Goal: Complete application form

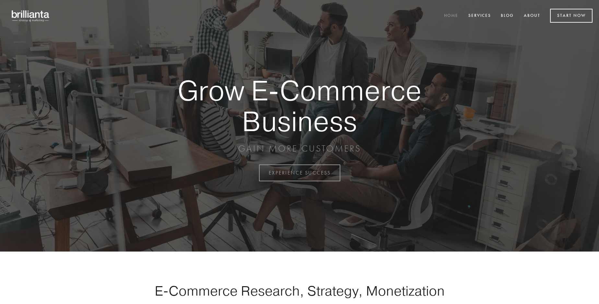
scroll to position [1698, 0]
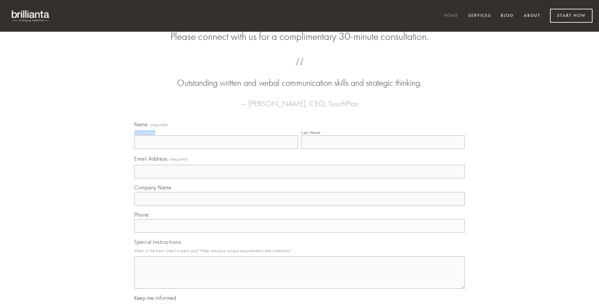
type input "[PERSON_NAME]"
click at [383, 149] on input "Last Name" at bounding box center [383, 142] width 164 height 14
type input "[PERSON_NAME]"
click at [299, 178] on input "Email Address (required)" at bounding box center [299, 172] width 330 height 14
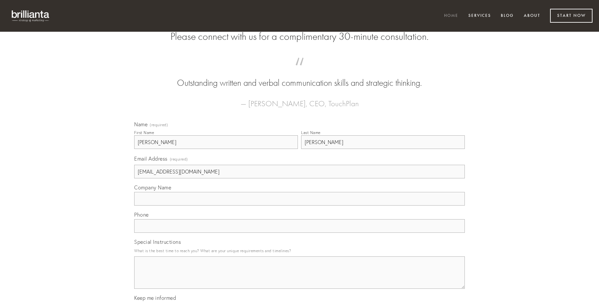
type input "[EMAIL_ADDRESS][DOMAIN_NAME]"
click at [299, 206] on input "Company Name" at bounding box center [299, 199] width 330 height 14
type input "aro"
click at [299, 233] on input "text" at bounding box center [299, 226] width 330 height 14
click at [299, 279] on textarea "Special Instructions" at bounding box center [299, 273] width 330 height 32
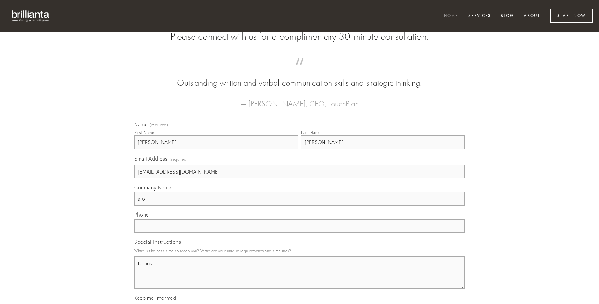
type textarea "tertius"
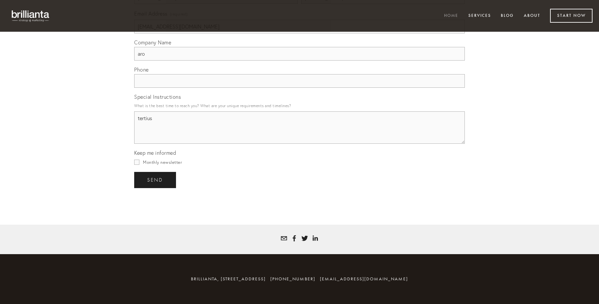
click at [155, 180] on span "send" at bounding box center [155, 180] width 16 height 6
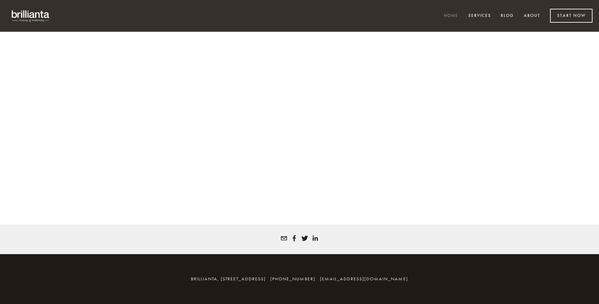
scroll to position [1689, 0]
